Goal: Task Accomplishment & Management: Manage account settings

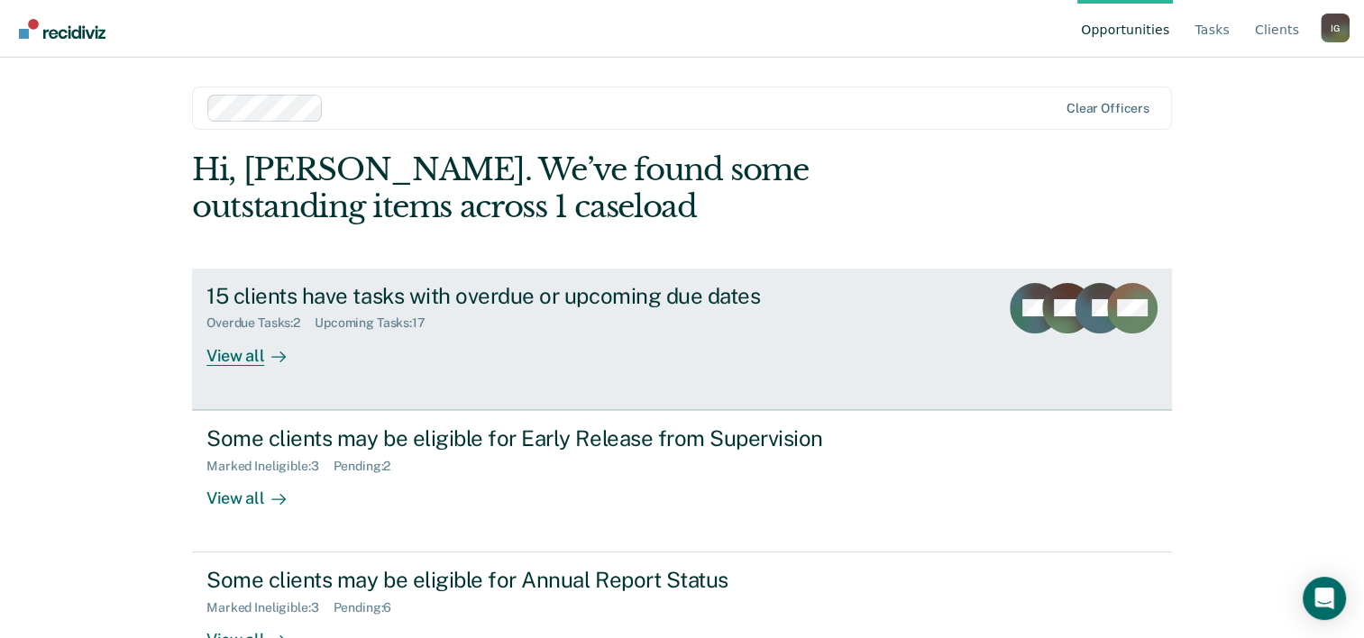
click at [699, 388] on link "15 clients have tasks with overdue or upcoming due dates Overdue Tasks : 2 Upco…" at bounding box center [682, 340] width 980 height 142
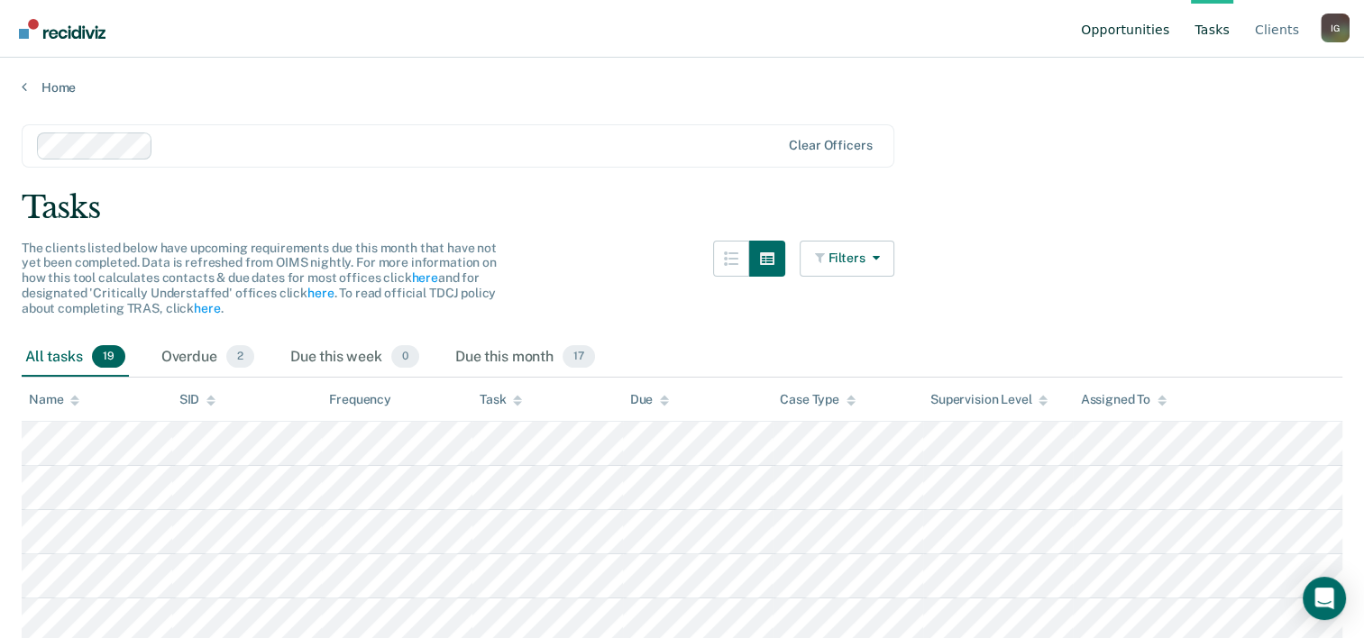
click at [1131, 32] on link "Opportunities" at bounding box center [1125, 29] width 96 height 58
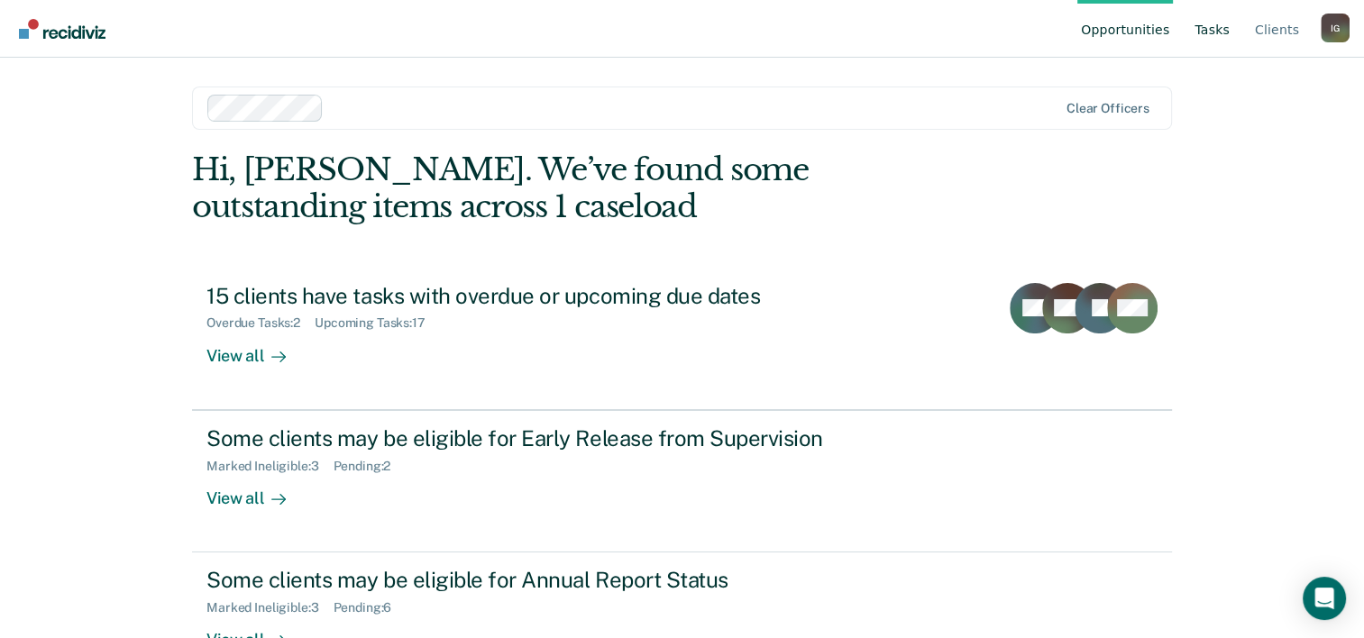
click at [1225, 35] on link "Tasks" at bounding box center [1212, 29] width 42 height 58
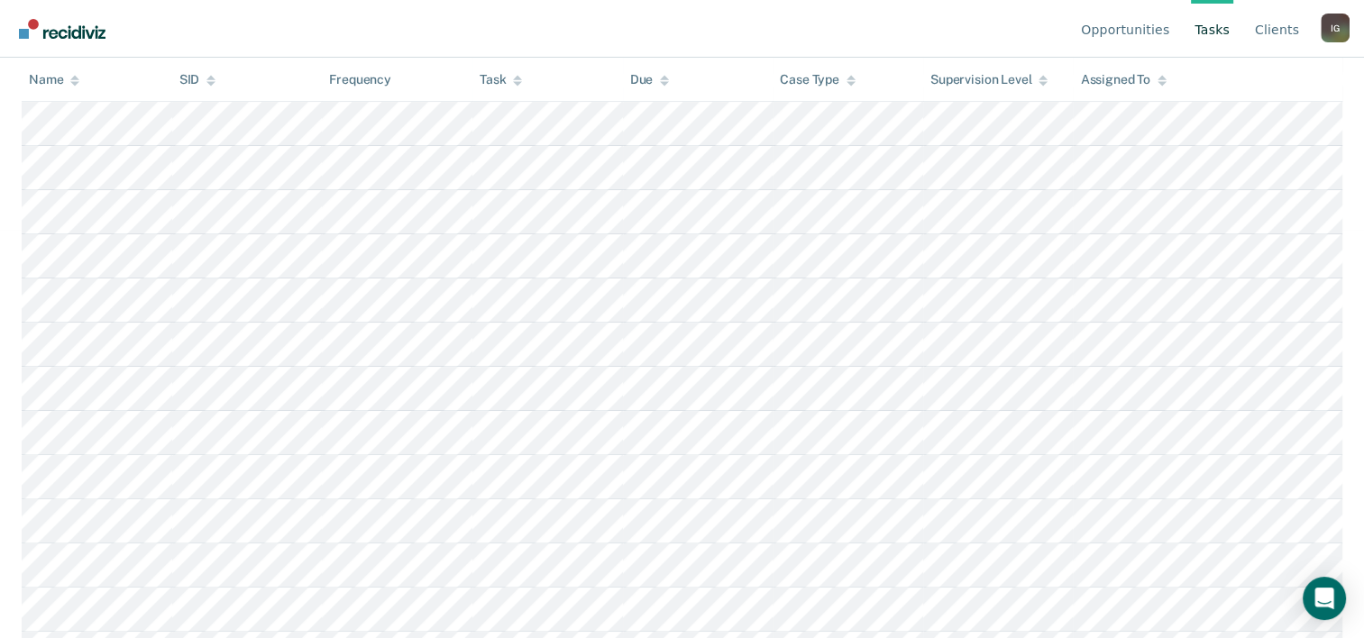
scroll to position [451, 0]
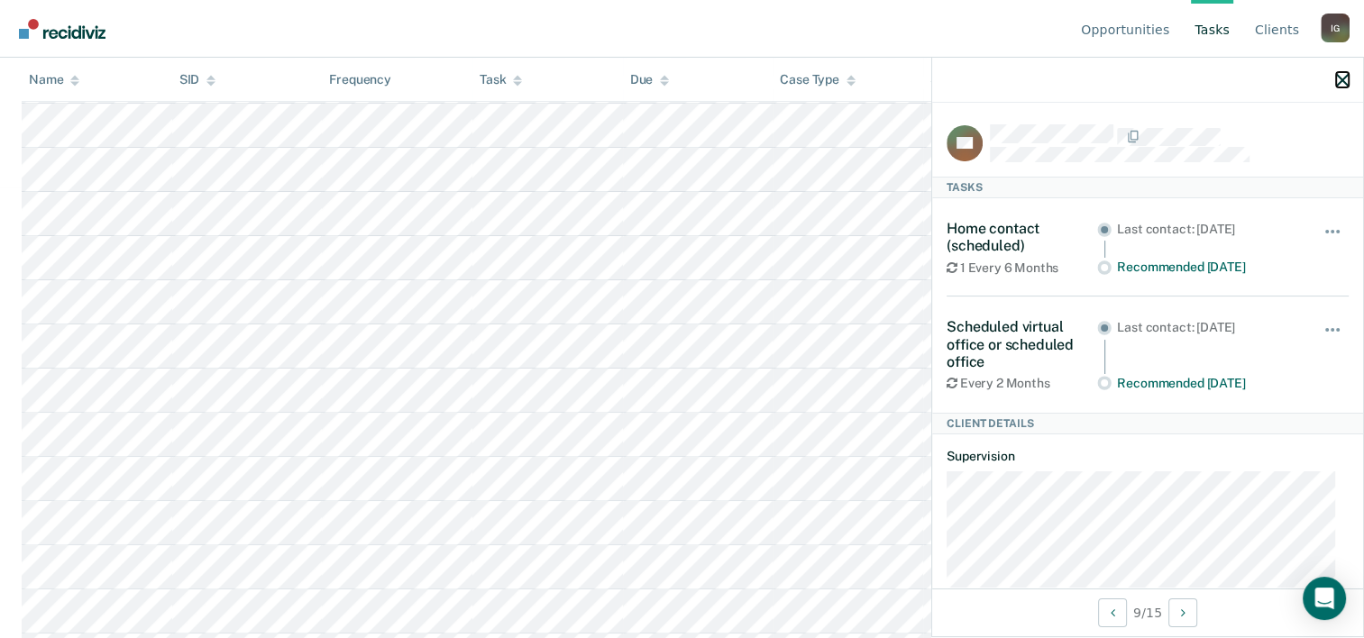
click at [1343, 79] on icon "button" at bounding box center [1342, 80] width 13 height 13
